Goal: Information Seeking & Learning: Learn about a topic

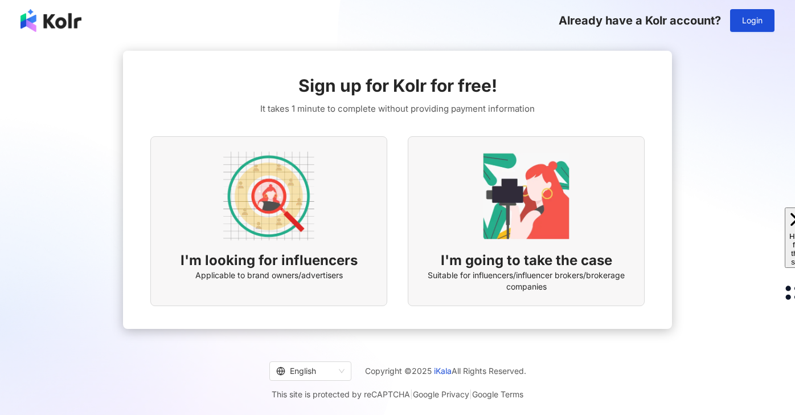
click at [280, 214] on img at bounding box center [268, 195] width 91 height 91
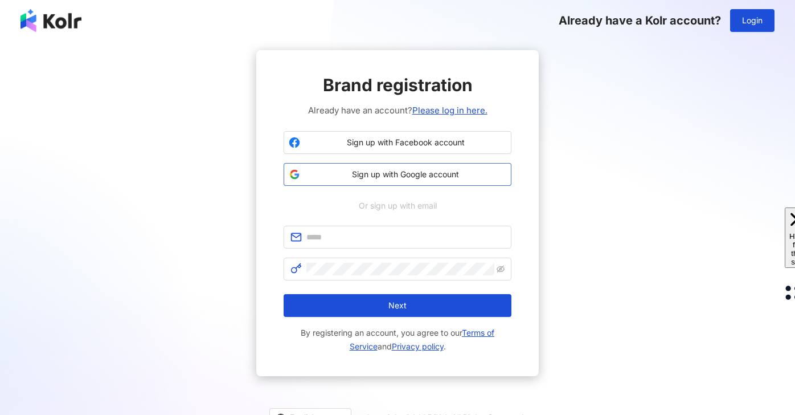
click at [460, 173] on span "Sign up with Google account" at bounding box center [406, 174] width 202 height 11
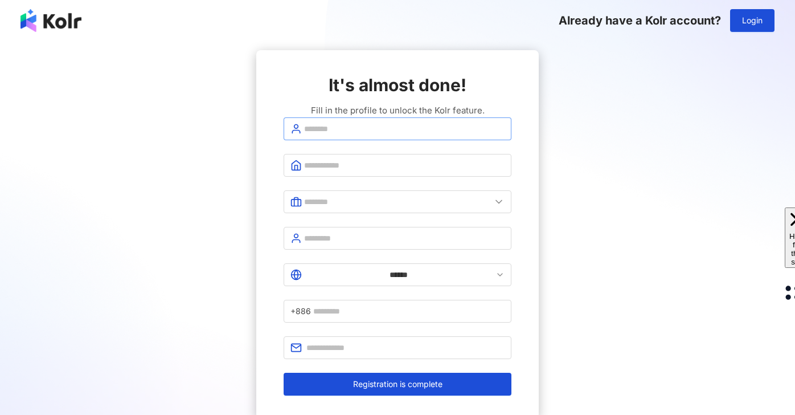
click at [389, 140] on span at bounding box center [398, 128] width 228 height 23
click at [393, 135] on input "text" at bounding box center [404, 128] width 201 height 13
click at [326, 135] on input "text" at bounding box center [404, 128] width 201 height 13
type input "***"
click at [374, 177] on span at bounding box center [398, 165] width 228 height 23
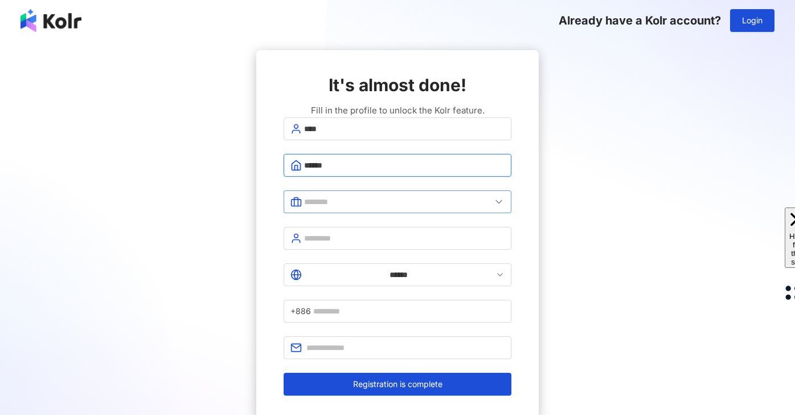
type input "*****"
click at [339, 204] on input "text" at bounding box center [397, 201] width 187 height 13
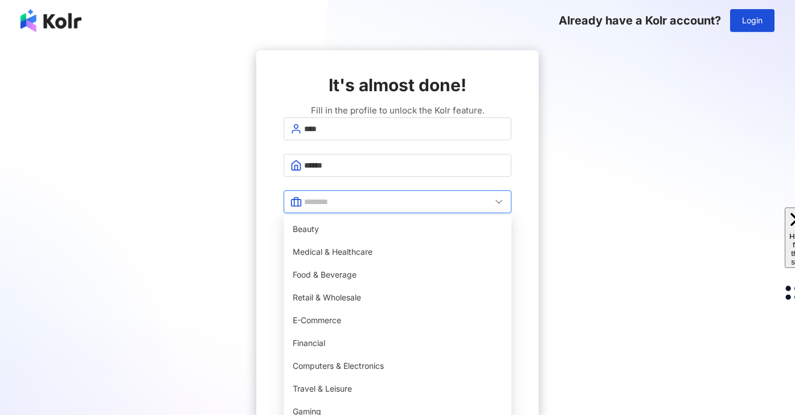
scroll to position [232, 0]
type input "**********"
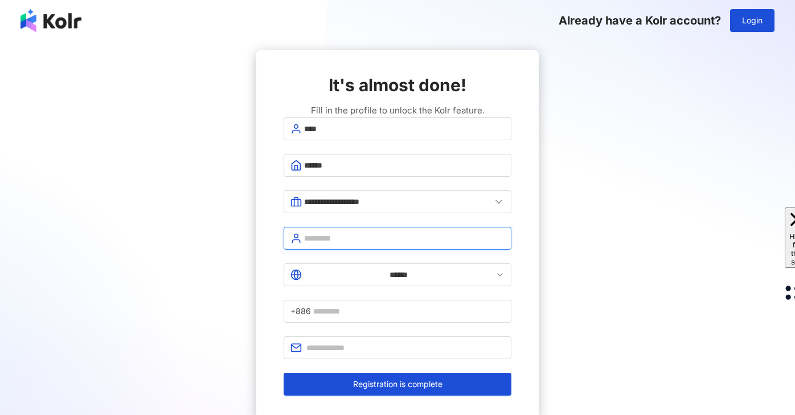
click at [359, 238] on input "text" at bounding box center [404, 238] width 201 height 13
type input "*********"
click at [430, 259] on form "**********" at bounding box center [398, 256] width 228 height 278
click at [322, 271] on input "******" at bounding box center [398, 274] width 189 height 13
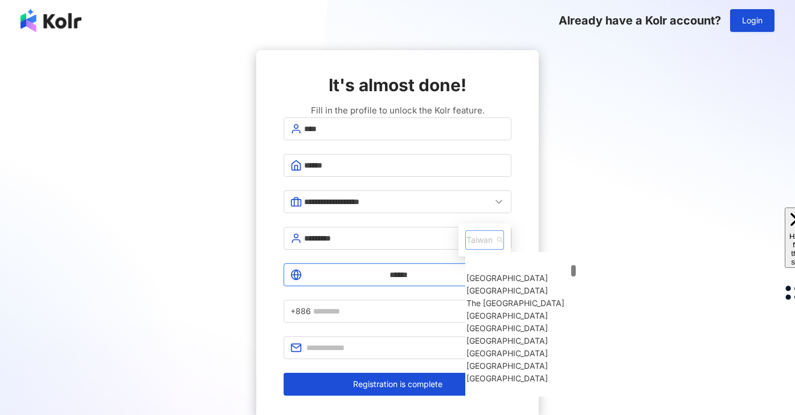
scroll to position [506, 0]
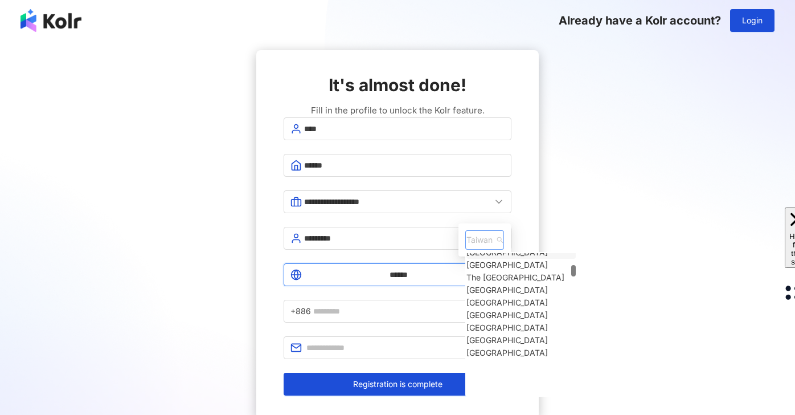
click at [467, 231] on span "Taiwan" at bounding box center [485, 240] width 36 height 18
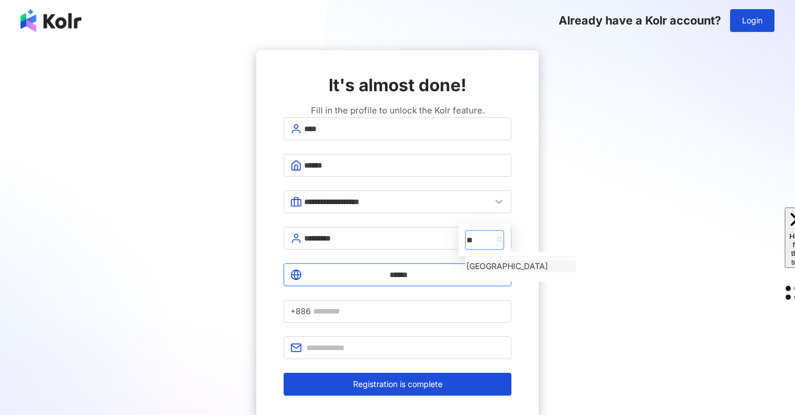
scroll to position [0, 0]
type input "*****"
click at [467, 260] on div "[GEOGRAPHIC_DATA]" at bounding box center [507, 266] width 81 height 13
type input "*****"
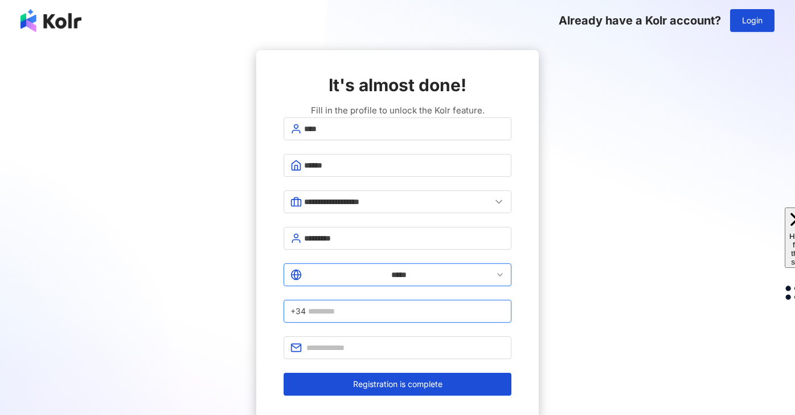
click at [408, 305] on input "text" at bounding box center [406, 311] width 197 height 13
type input "*"
type input "*********"
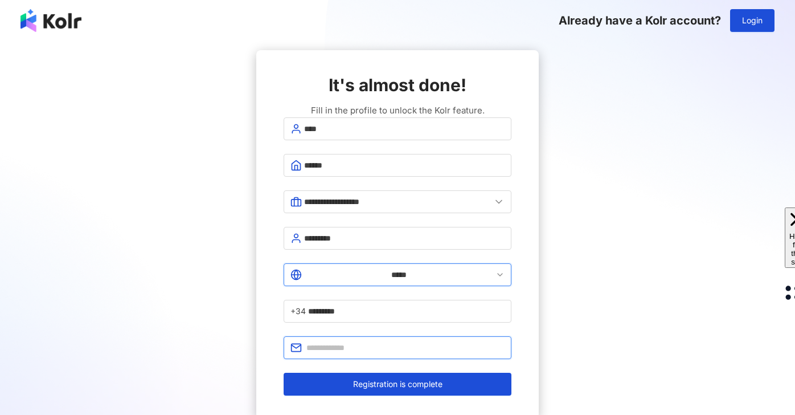
click at [396, 341] on input "text" at bounding box center [405, 347] width 198 height 13
click at [364, 341] on input "text" at bounding box center [405, 347] width 198 height 13
type input "**********"
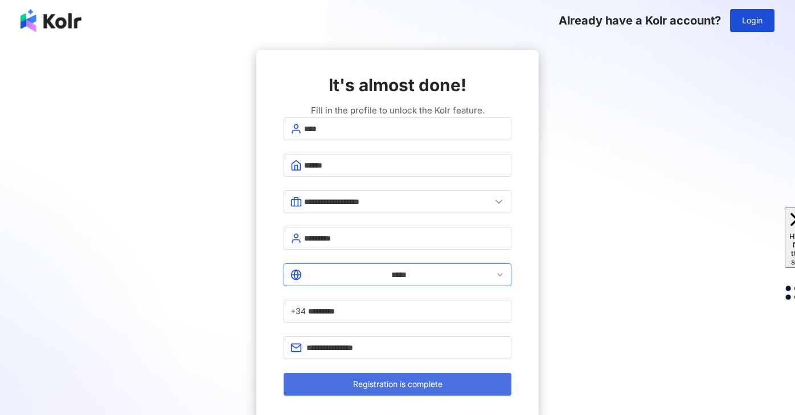
click at [415, 379] on span "Registration is complete" at bounding box center [397, 383] width 89 height 9
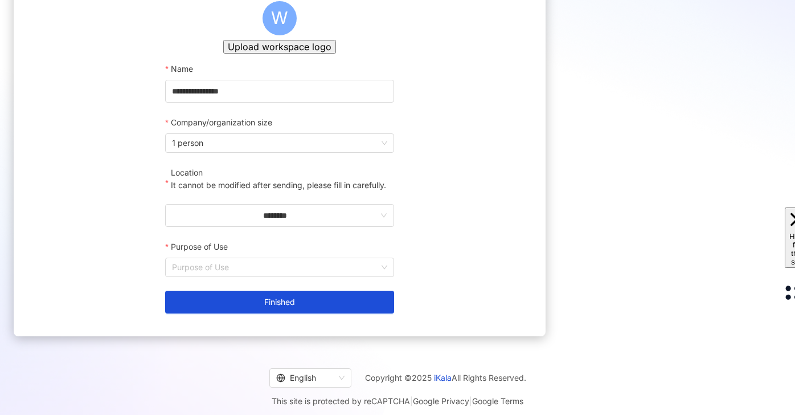
scroll to position [137, 0]
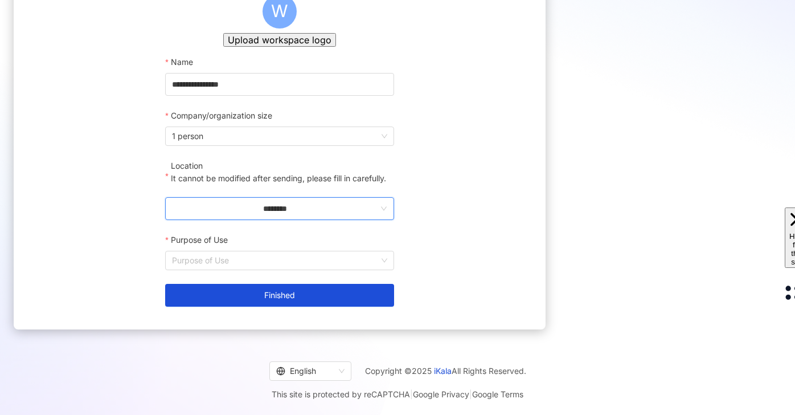
click at [339, 202] on input "********" at bounding box center [275, 208] width 206 height 13
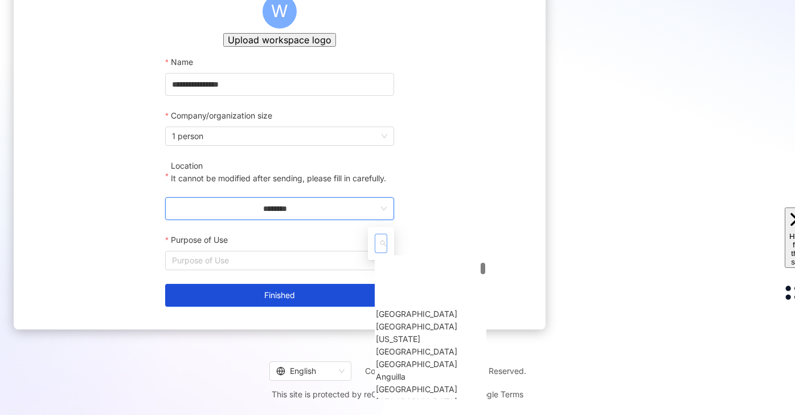
scroll to position [256, 0]
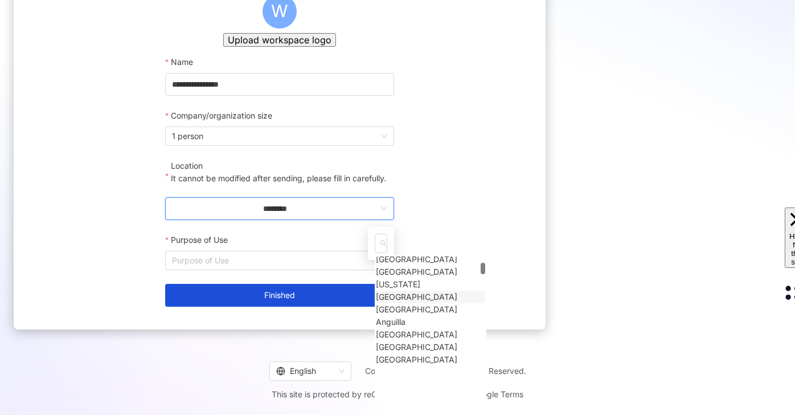
click at [340, 212] on input "********" at bounding box center [275, 208] width 206 height 13
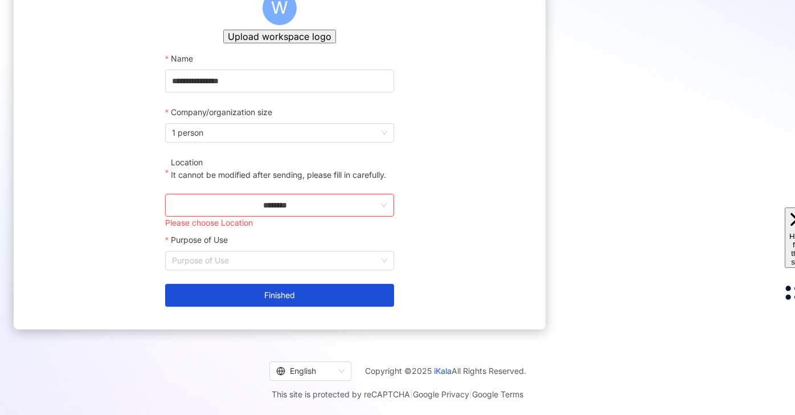
click at [340, 211] on input "********" at bounding box center [275, 205] width 206 height 13
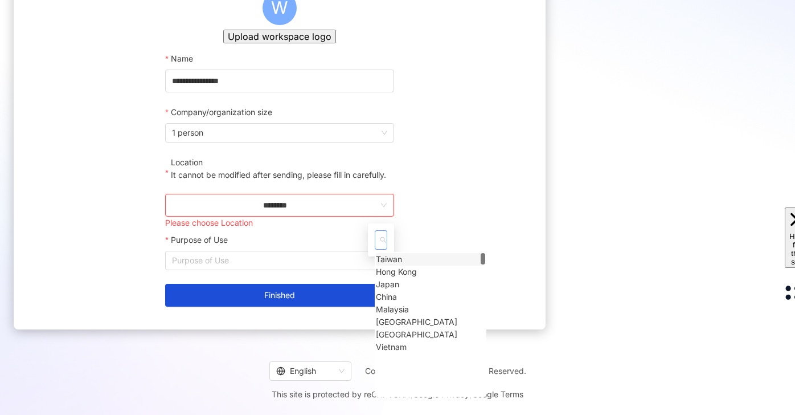
click at [386, 249] on span at bounding box center [381, 240] width 10 height 18
type input "**"
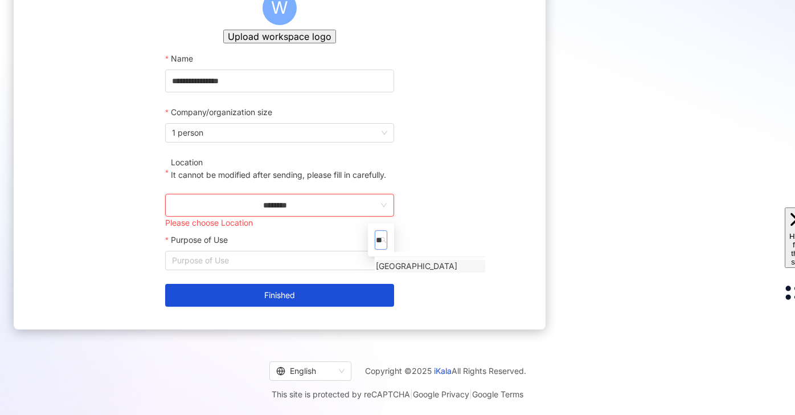
click at [457, 272] on div "[GEOGRAPHIC_DATA]" at bounding box center [416, 266] width 81 height 13
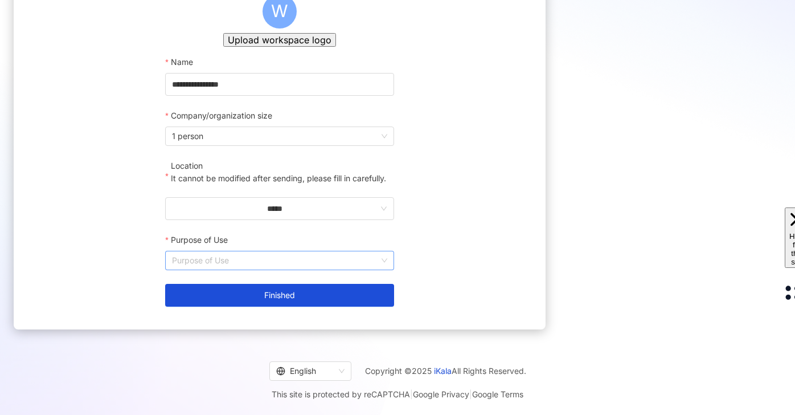
click at [387, 267] on input "Purpose of Use" at bounding box center [279, 260] width 215 height 18
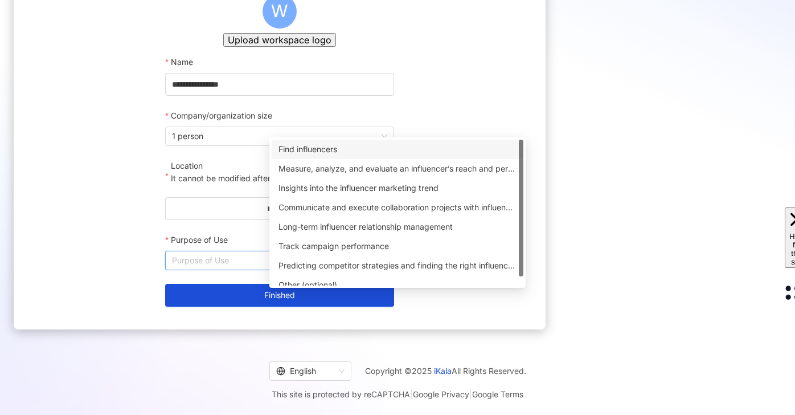
click at [353, 143] on div "Find influencers" at bounding box center [398, 149] width 238 height 13
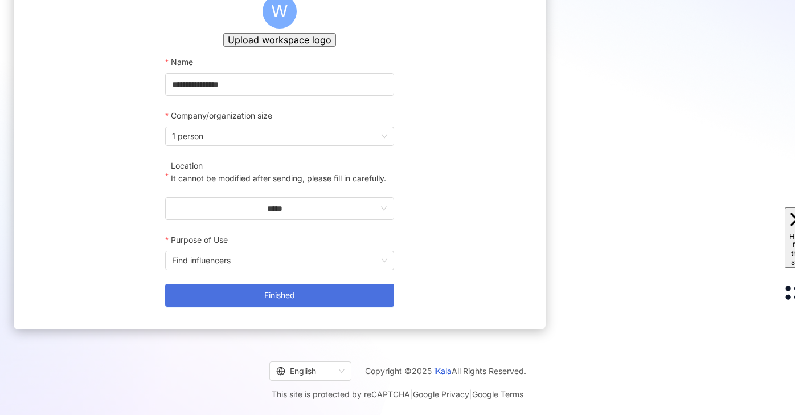
click at [341, 295] on button "Finished" at bounding box center [279, 295] width 228 height 23
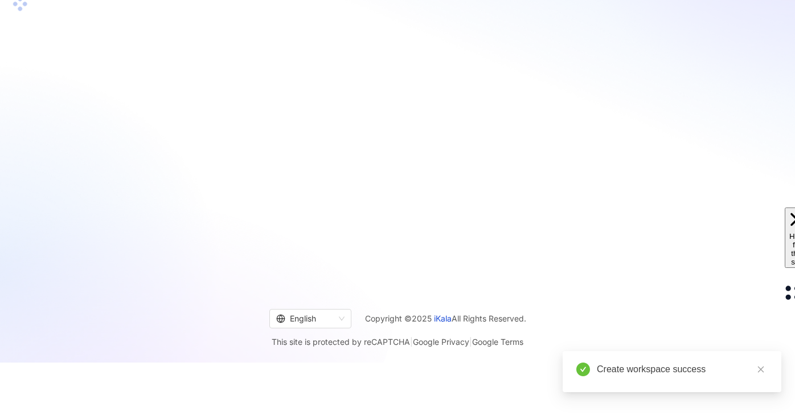
scroll to position [137, 0]
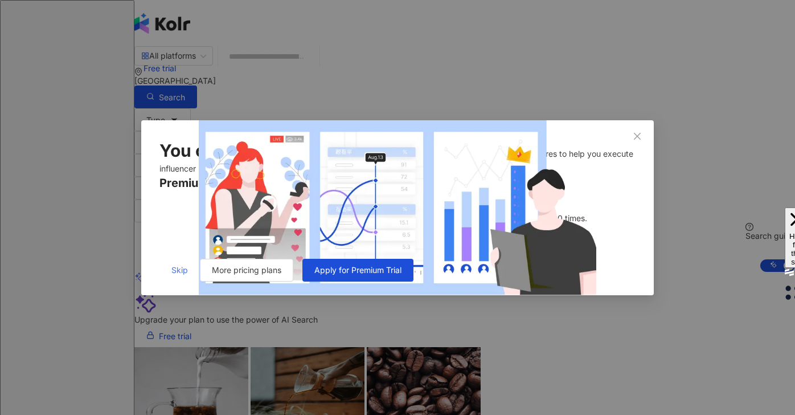
click at [182, 275] on span "Skip" at bounding box center [179, 269] width 17 height 9
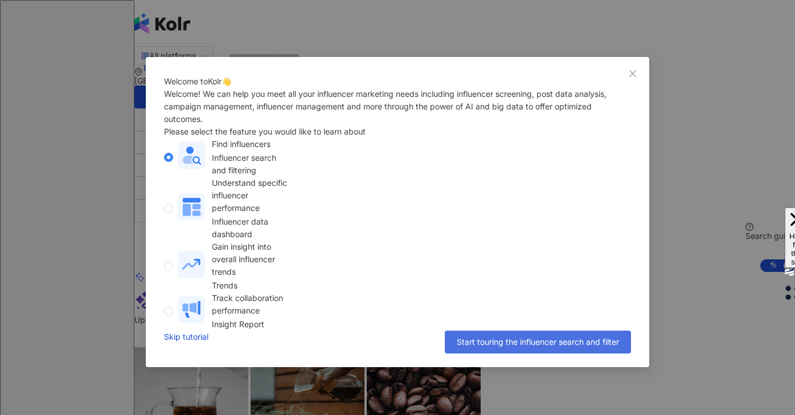
click at [505, 346] on span "Start touring the influencer search and filter" at bounding box center [538, 341] width 162 height 9
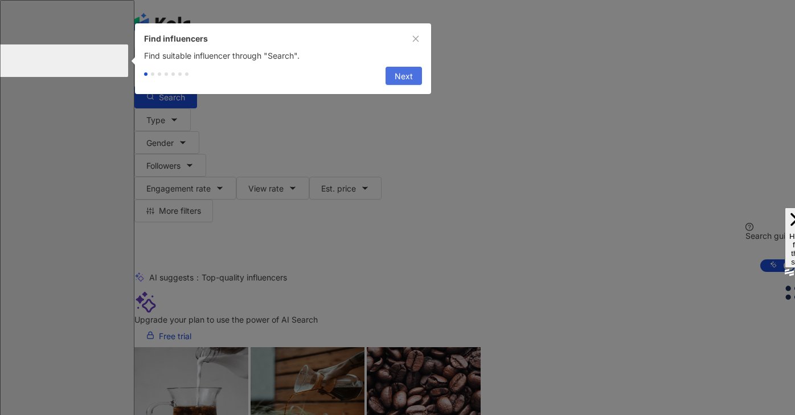
click at [410, 81] on span "Next" at bounding box center [404, 76] width 18 height 18
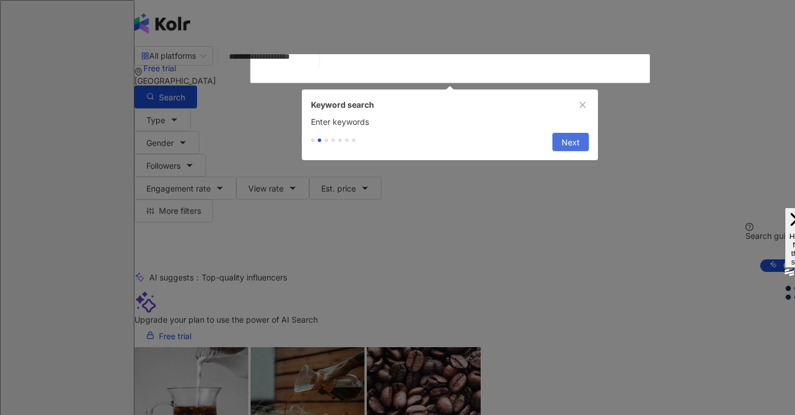
type input "**********"
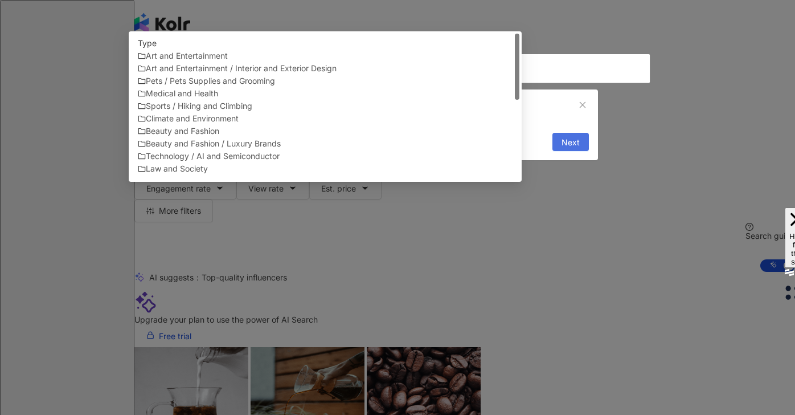
click at [576, 151] on span "Next" at bounding box center [571, 142] width 18 height 18
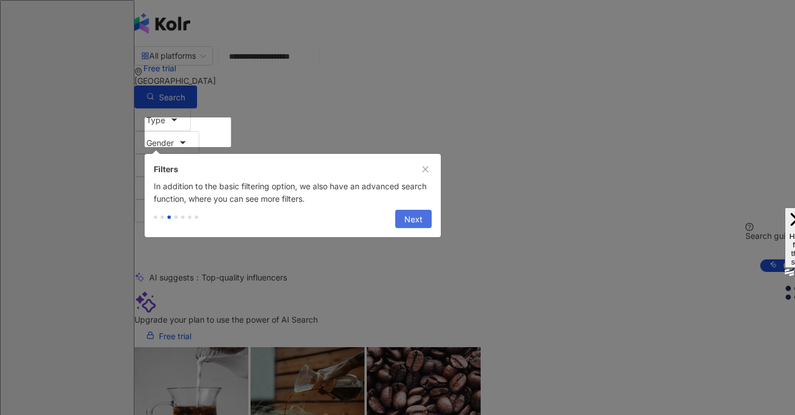
click at [425, 218] on button "Next" at bounding box center [413, 219] width 36 height 18
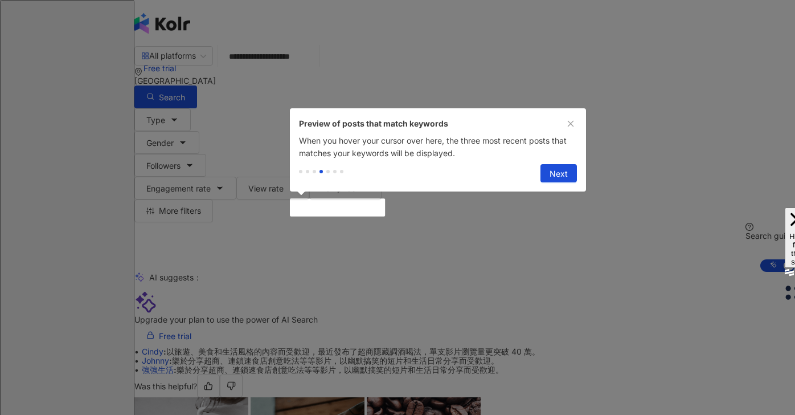
click at [568, 161] on div "Previous Next" at bounding box center [438, 175] width 296 height 32
click at [568, 165] on button "Next" at bounding box center [559, 173] width 36 height 18
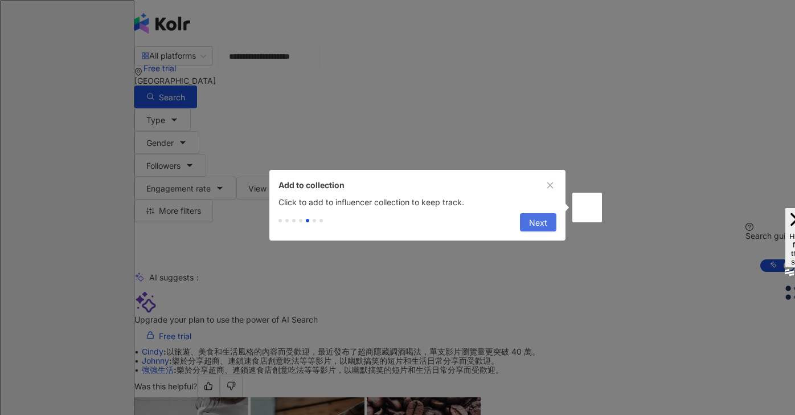
click at [543, 232] on span "Next" at bounding box center [538, 223] width 18 height 18
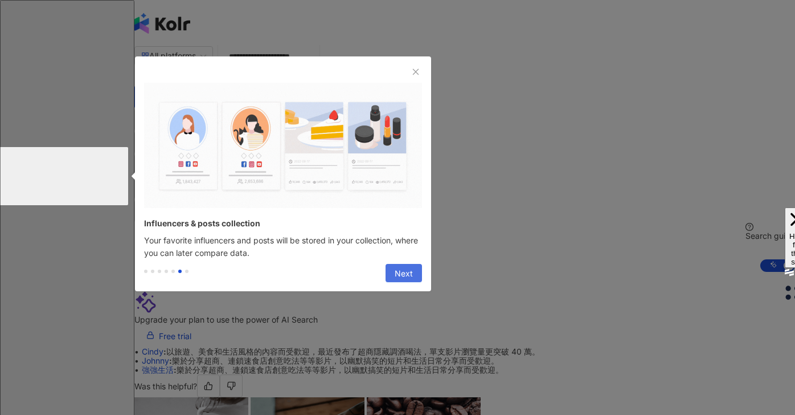
click at [398, 279] on span "Next" at bounding box center [404, 273] width 18 height 18
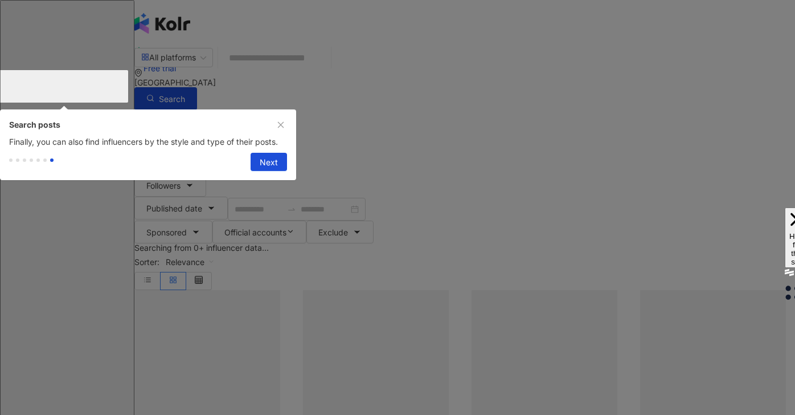
click at [264, 153] on div "Previous Next" at bounding box center [148, 164] width 296 height 32
click at [263, 171] on span "Next" at bounding box center [269, 162] width 18 height 18
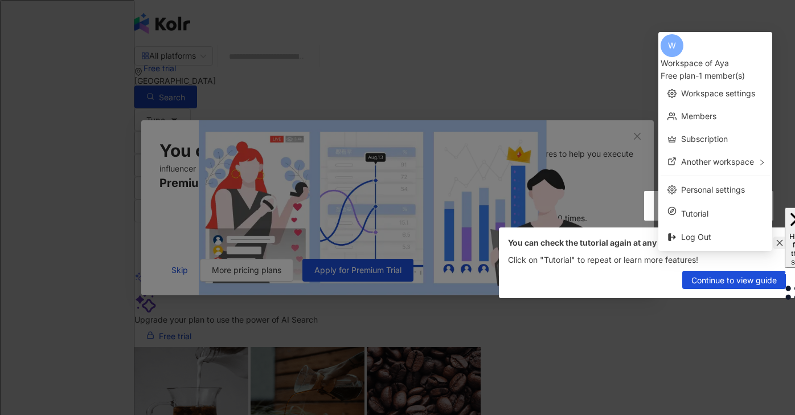
click at [778, 245] on icon "close" at bounding box center [780, 243] width 8 height 8
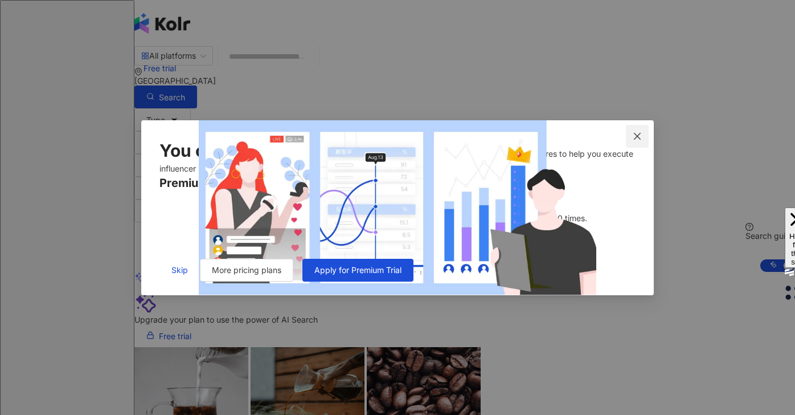
click at [645, 132] on span "Close" at bounding box center [637, 136] width 23 height 9
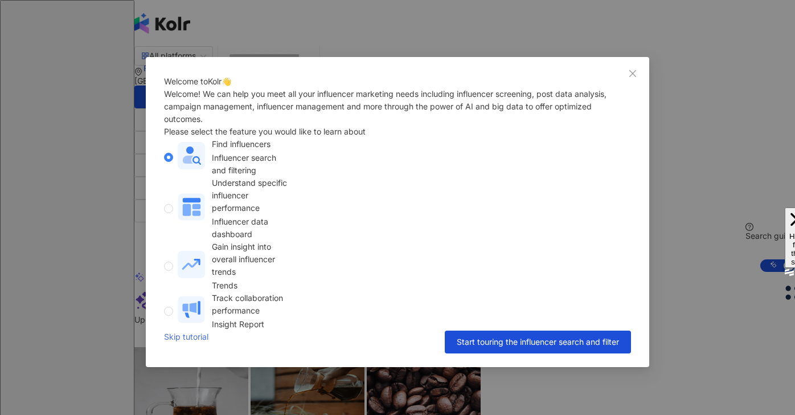
click at [179, 353] on link "Skip tutorial" at bounding box center [186, 341] width 44 height 23
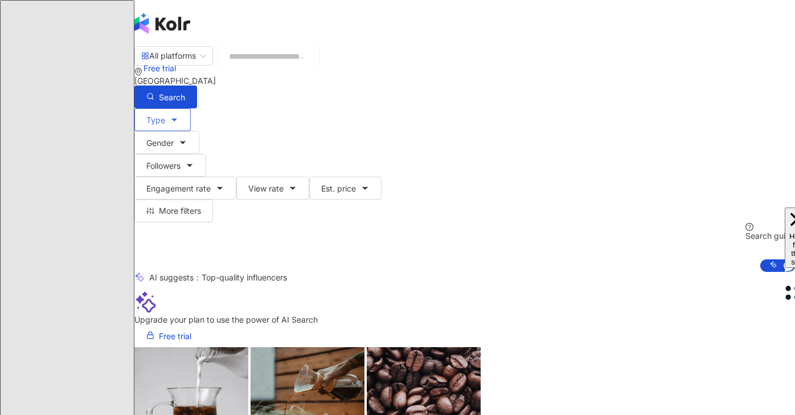
click at [179, 115] on icon "button" at bounding box center [174, 119] width 9 height 9
click at [196, 65] on div "All platforms" at bounding box center [168, 56] width 55 height 18
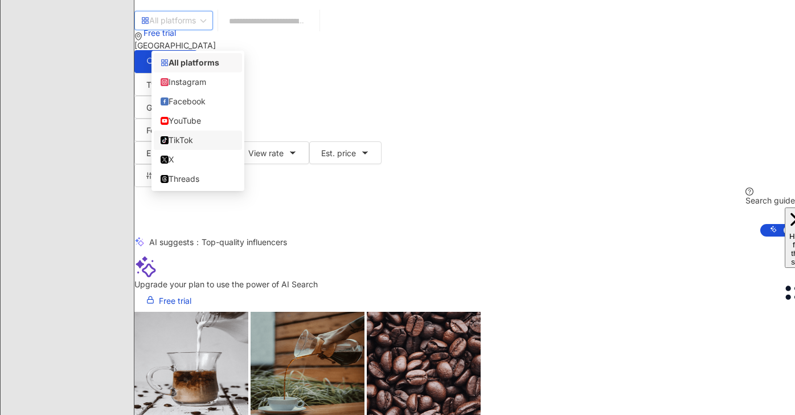
scroll to position [39, 0]
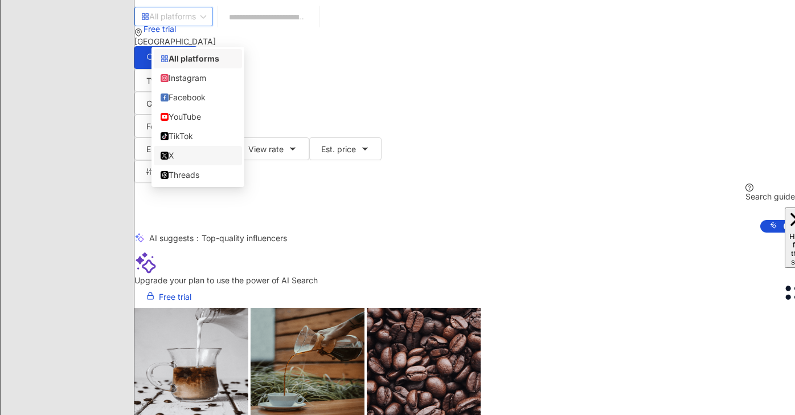
click at [198, 162] on div "X" at bounding box center [198, 155] width 75 height 13
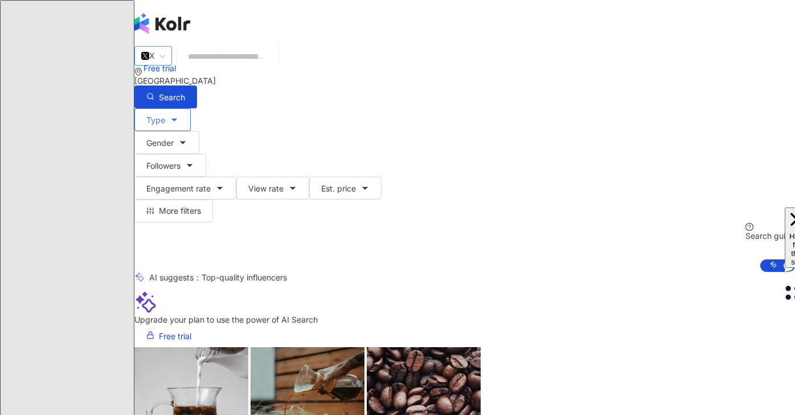
click at [179, 115] on icon "button" at bounding box center [174, 119] width 9 height 9
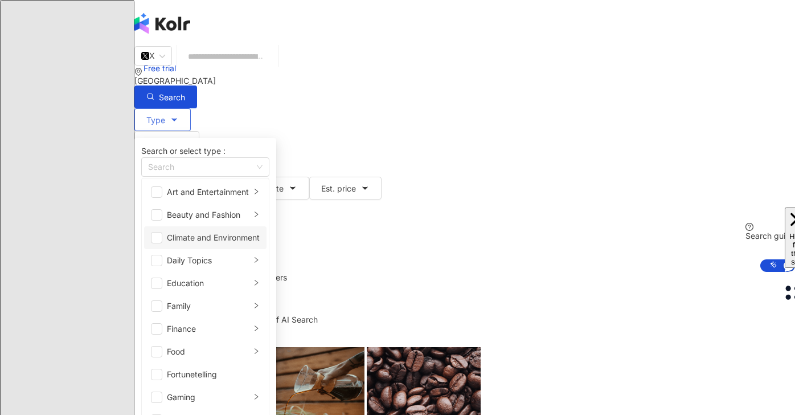
scroll to position [82, 0]
click at [222, 277] on div "Education" at bounding box center [209, 283] width 84 height 13
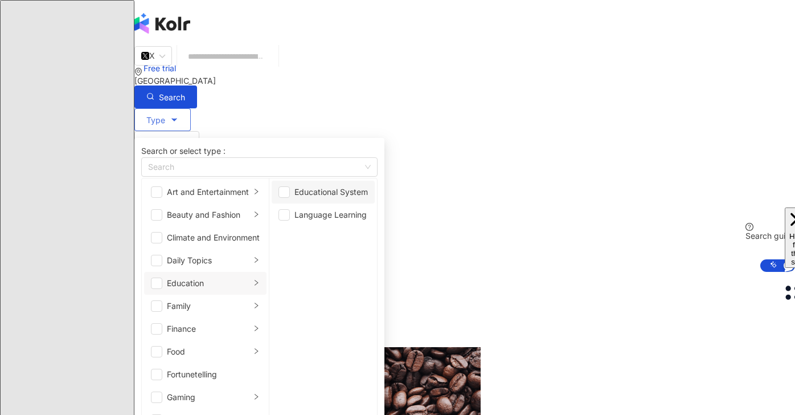
click at [368, 198] on div "Educational System" at bounding box center [330, 192] width 73 height 13
click at [368, 221] on div "Language Learning" at bounding box center [330, 214] width 73 height 13
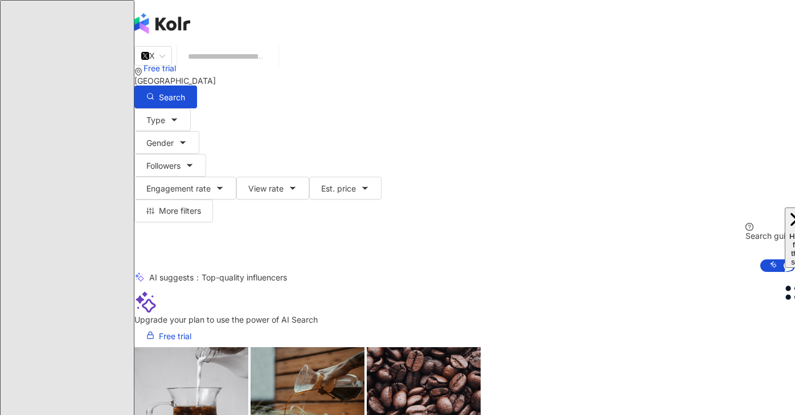
click at [506, 156] on div "X Spain Search Type Search or select type : Education Art and Entertainment Bea…" at bounding box center [464, 159] width 661 height 226
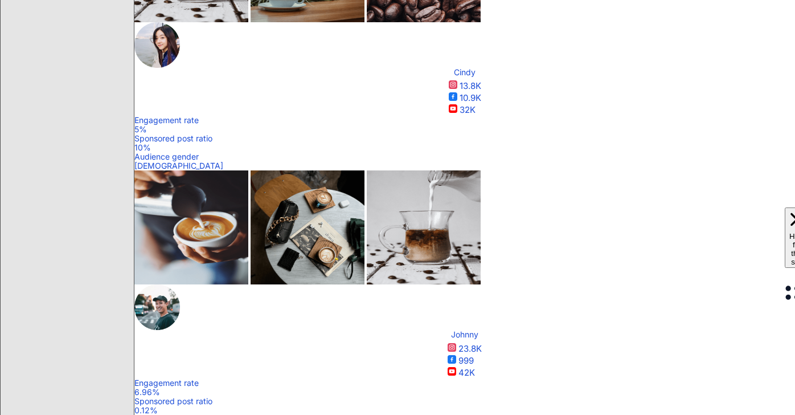
scroll to position [439, 0]
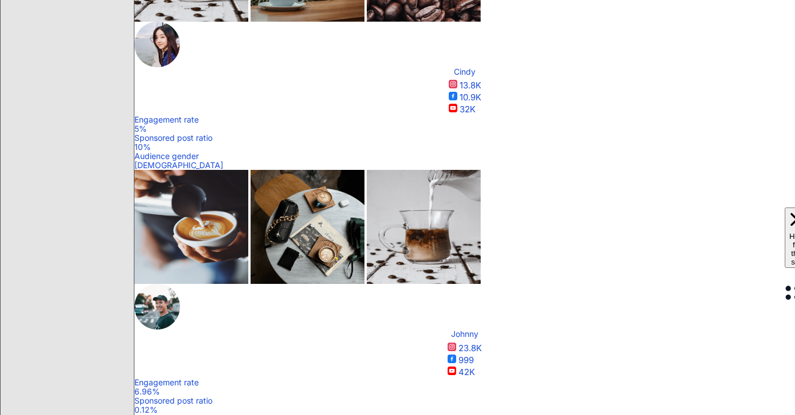
drag, startPoint x: 406, startPoint y: 245, endPoint x: 414, endPoint y: 279, distance: 34.5
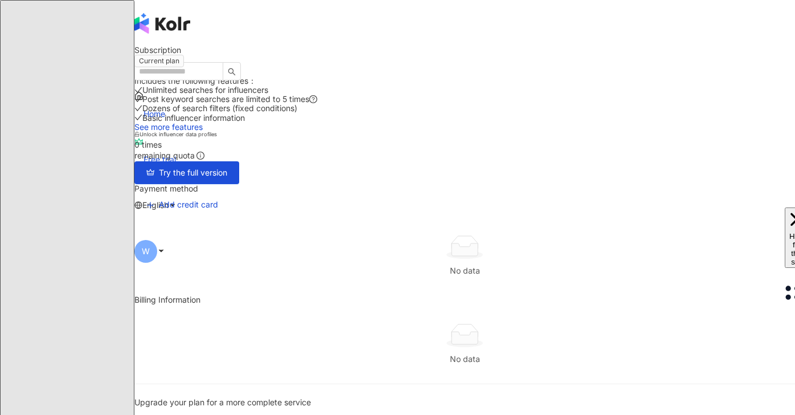
click at [189, 4] on div "Home Free trial English W" at bounding box center [464, 136] width 661 height 273
click at [189, 62] on input "search" at bounding box center [178, 71] width 89 height 18
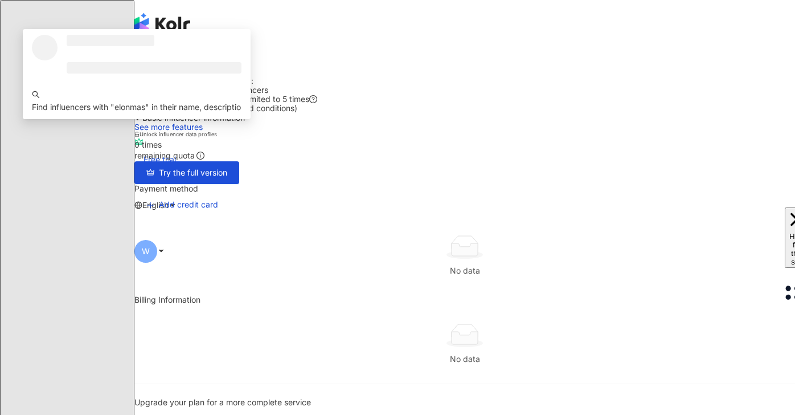
type input "********"
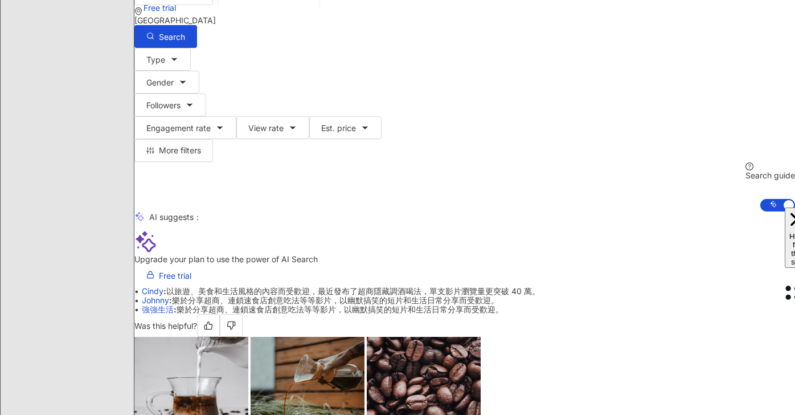
scroll to position [56, 0]
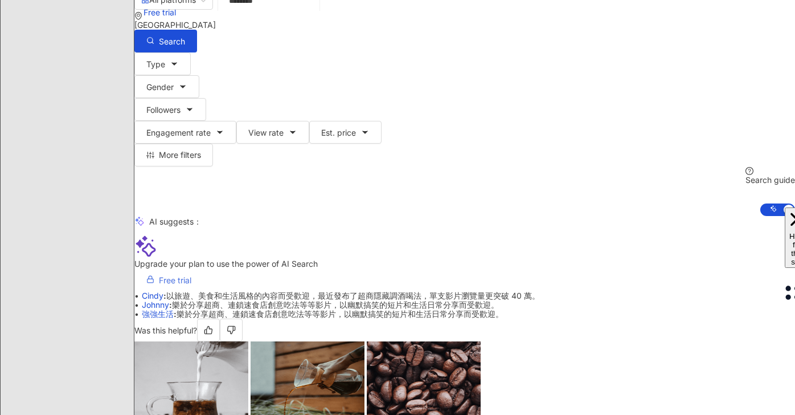
click at [203, 268] on link "Free trial" at bounding box center [168, 279] width 69 height 23
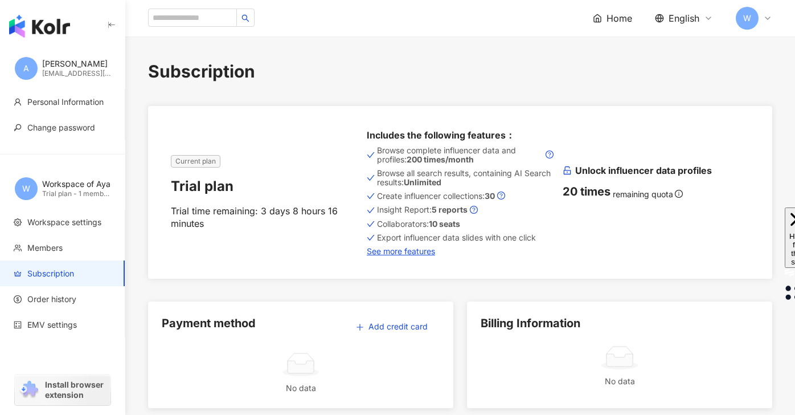
click at [200, 6] on div "Home English W" at bounding box center [460, 18] width 624 height 36
click at [200, 17] on input "search" at bounding box center [192, 18] width 89 height 18
click at [68, 216] on span "Workspace settings" at bounding box center [64, 221] width 74 height 11
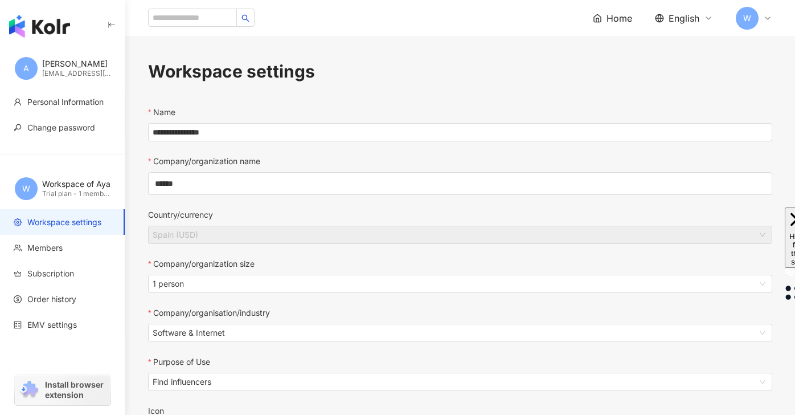
click at [60, 191] on div "Trial plan - 1 member(s)" at bounding box center [76, 194] width 68 height 10
click at [612, 15] on span "Home" at bounding box center [620, 18] width 26 height 13
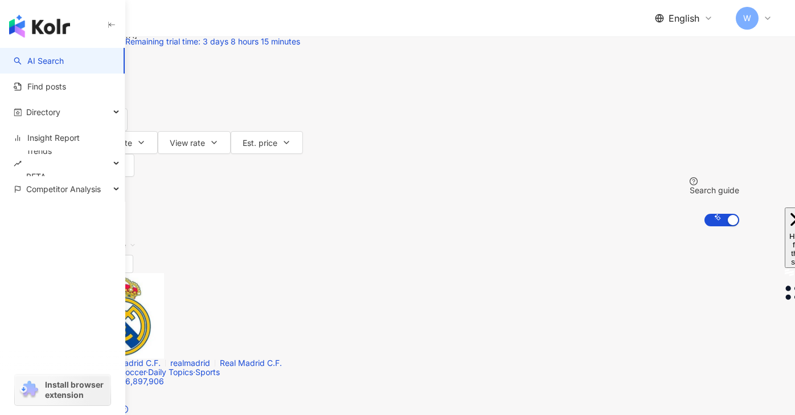
click at [117, 19] on div "All platforms" at bounding box center [90, 10] width 55 height 18
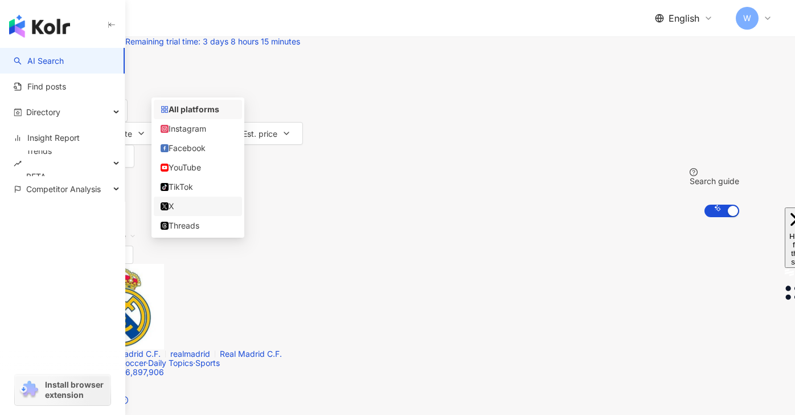
scroll to position [11, 0]
click at [191, 211] on div "X" at bounding box center [198, 204] width 75 height 13
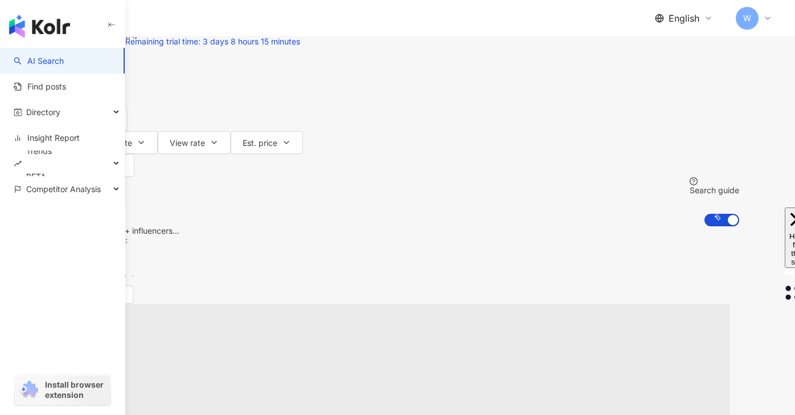
click at [112, 85] on button "Type" at bounding box center [84, 74] width 56 height 23
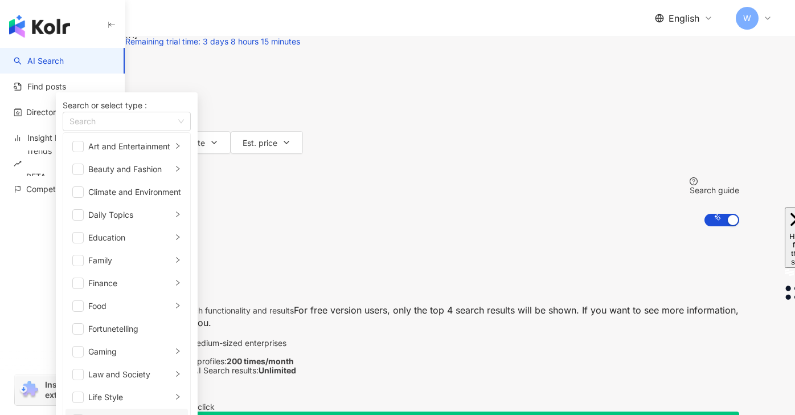
scroll to position [63, 0]
click at [172, 244] on div "Education" at bounding box center [130, 237] width 84 height 13
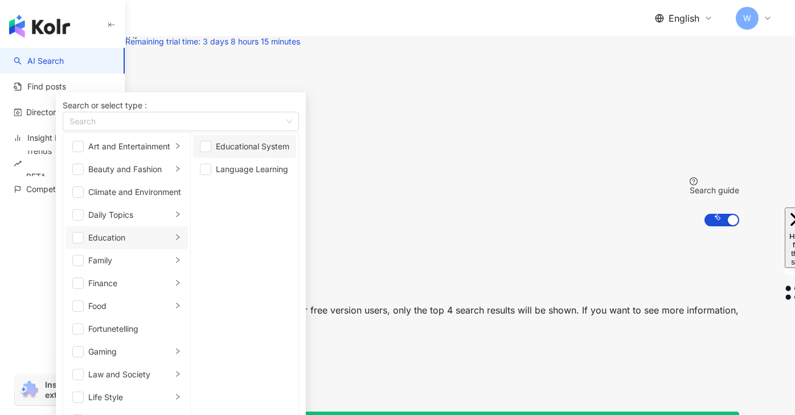
click at [289, 153] on div "Educational System" at bounding box center [252, 146] width 73 height 13
click at [289, 175] on div "Language Learning" at bounding box center [252, 169] width 73 height 13
click at [510, 226] on div "0 results meeting condition ： X Reset Sorter: Relevance" at bounding box center [398, 264] width 684 height 77
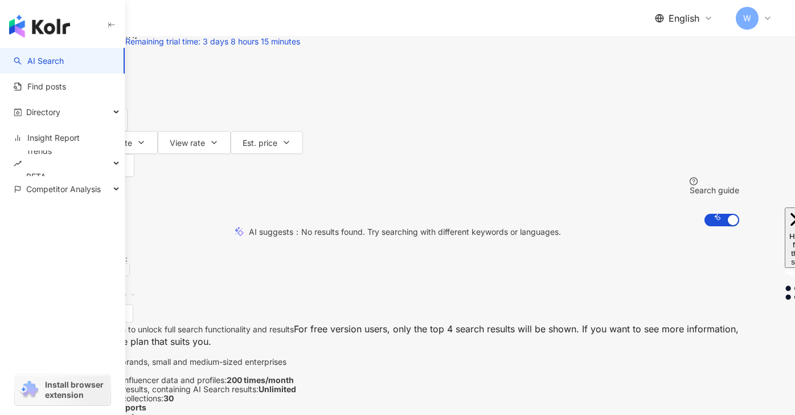
click at [98, 75] on icon "button" at bounding box center [95, 74] width 5 height 2
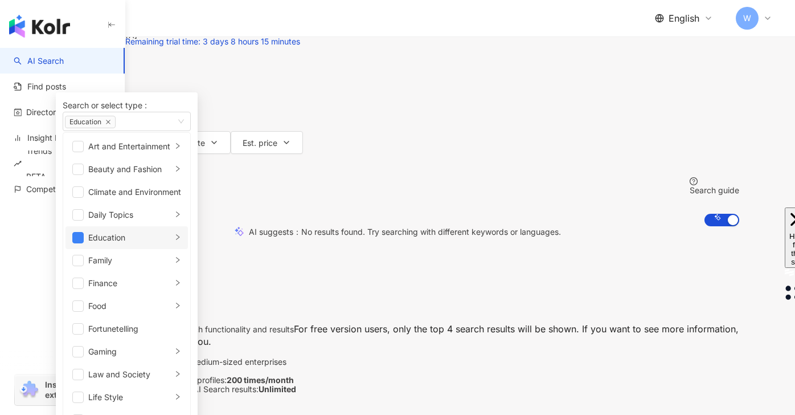
scroll to position [69, 0]
click at [172, 289] on div "Finance" at bounding box center [130, 283] width 84 height 13
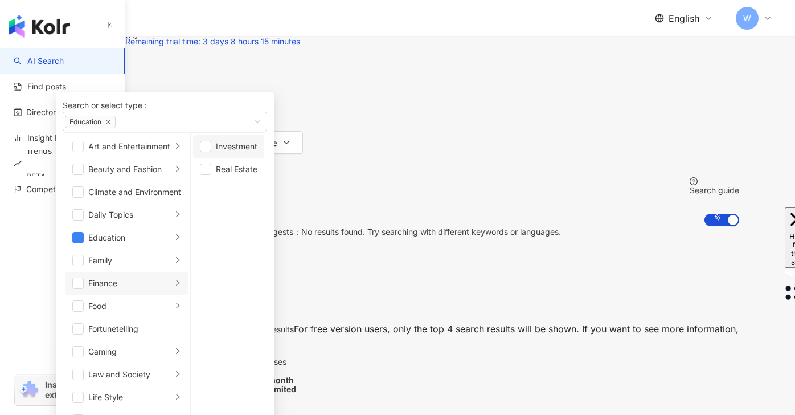
click at [257, 153] on div "Investment" at bounding box center [237, 146] width 42 height 13
click at [116, 128] on span "Education" at bounding box center [90, 122] width 51 height 13
click at [111, 125] on icon "close" at bounding box center [108, 122] width 6 height 6
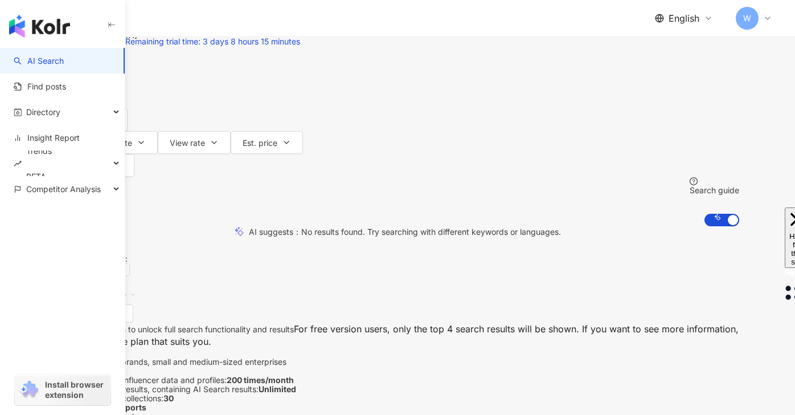
click at [558, 274] on div "0 results meeting condition ： X Education Reset Sorter: Relevance" at bounding box center [398, 283] width 684 height 77
click at [98, 75] on icon "button" at bounding box center [95, 74] width 5 height 2
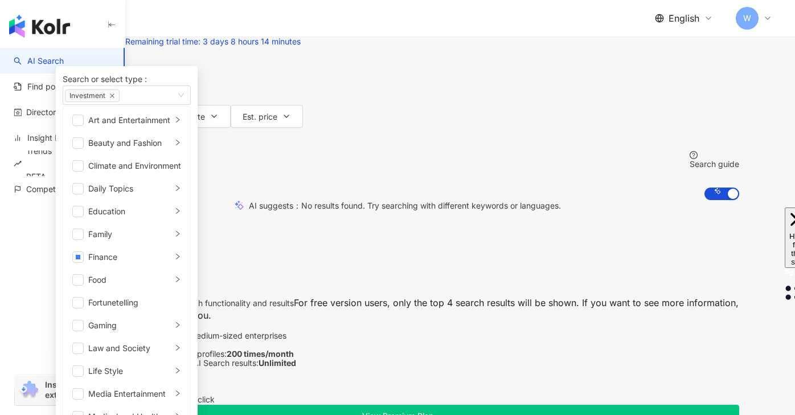
scroll to position [31, 0]
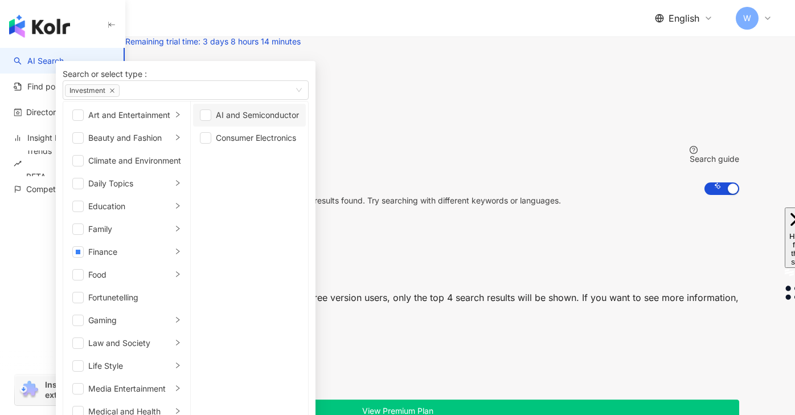
click at [299, 121] on div "AI and Semiconductor" at bounding box center [257, 115] width 83 height 13
click at [115, 93] on icon "close" at bounding box center [112, 91] width 6 height 6
click at [501, 233] on div "0 results meeting condition ： X Investment Reset Sorter: Relevance" at bounding box center [398, 252] width 684 height 77
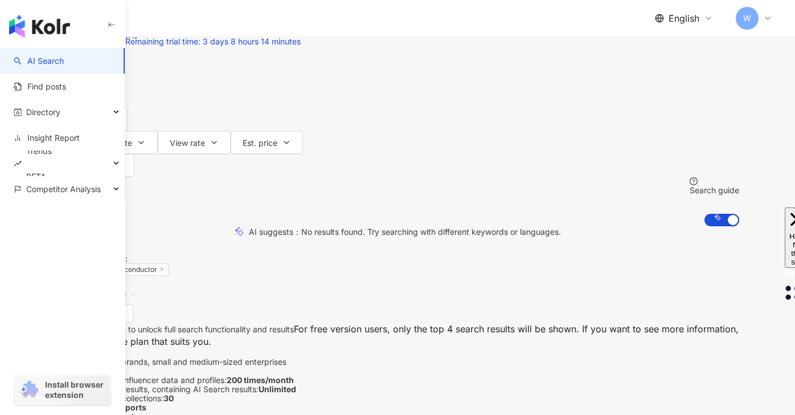
click at [87, 19] on span "X" at bounding box center [75, 10] width 24 height 18
click at [215, 140] on div "Instagram" at bounding box center [188, 138] width 55 height 13
click at [100, 79] on icon "button" at bounding box center [95, 73] width 9 height 9
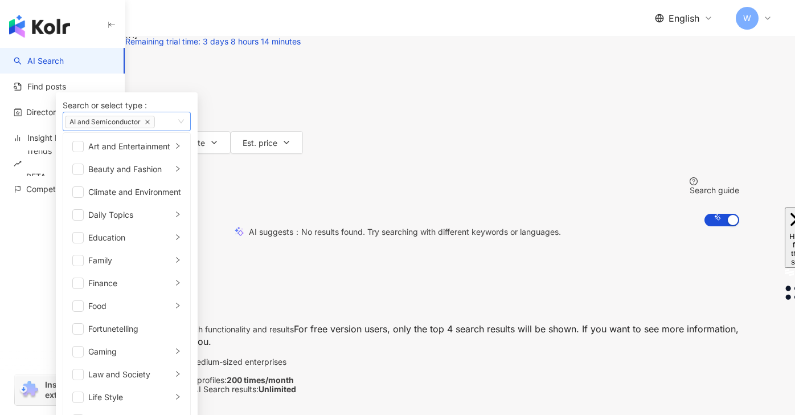
click at [150, 125] on icon "close" at bounding box center [148, 122] width 6 height 6
click at [172, 244] on div "Education" at bounding box center [130, 237] width 84 height 13
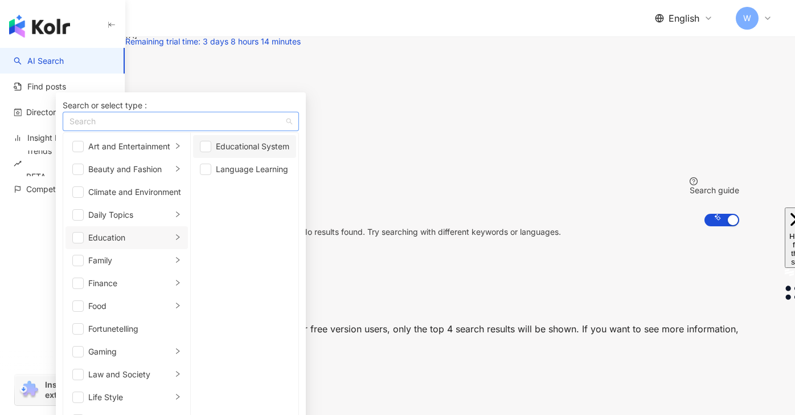
click at [289, 153] on div "Educational System" at bounding box center [252, 146] width 73 height 13
click at [517, 226] on div "AI suggests ： No results found. Try searching with different keywords or langua…" at bounding box center [397, 232] width 795 height 12
